Goal: Navigation & Orientation: Understand site structure

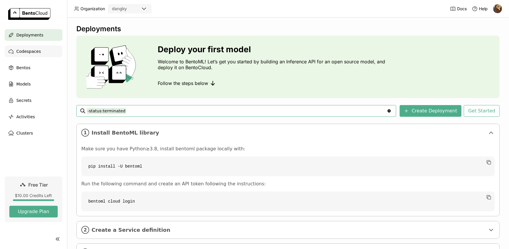
click at [36, 51] on span "Codespaces" at bounding box center [28, 51] width 24 height 7
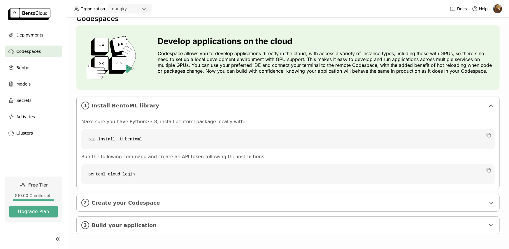
scroll to position [11, 0]
click at [243, 199] on span "Create your Codespace" at bounding box center [289, 202] width 394 height 6
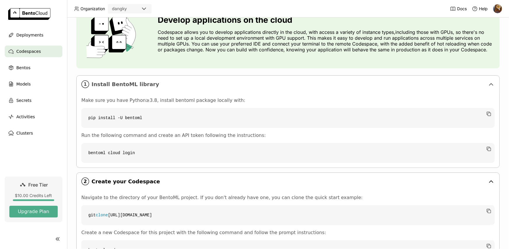
scroll to position [85, 0]
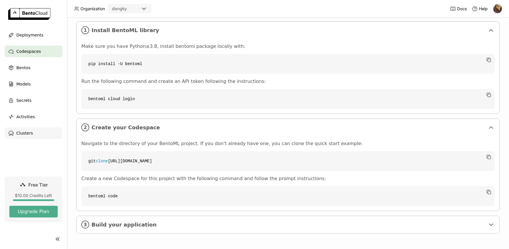
click at [43, 136] on div "Clusters" at bounding box center [34, 133] width 58 height 12
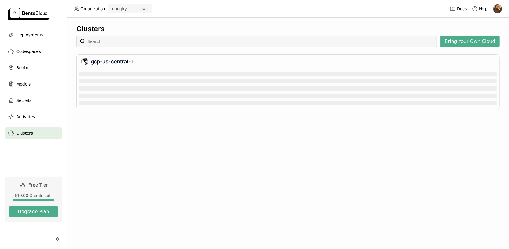
click at [171, 150] on div "Clusters Bring Your Own Cloud gcp-us-central-1" at bounding box center [288, 132] width 442 height 231
click at [115, 62] on div "gcp-us-central-1" at bounding box center [287, 61] width 413 height 7
click at [155, 148] on div "Clusters Bring Your Own Cloud gcp-us-central-1" at bounding box center [288, 132] width 442 height 231
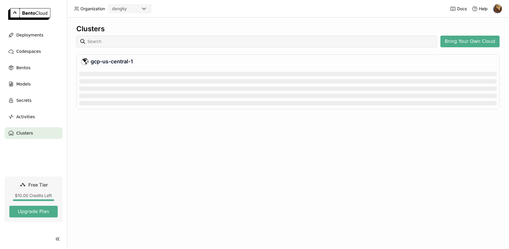
click at [60, 237] on icon at bounding box center [57, 238] width 7 height 7
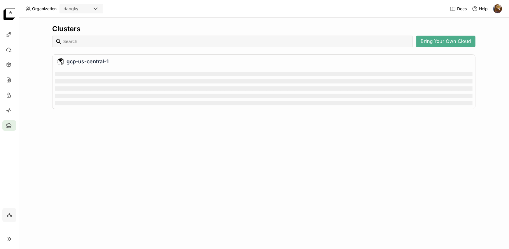
click at [211, 131] on div "Clusters Bring Your Own Cloud gcp-us-central-1" at bounding box center [264, 132] width 490 height 231
